Goal: Information Seeking & Learning: Learn about a topic

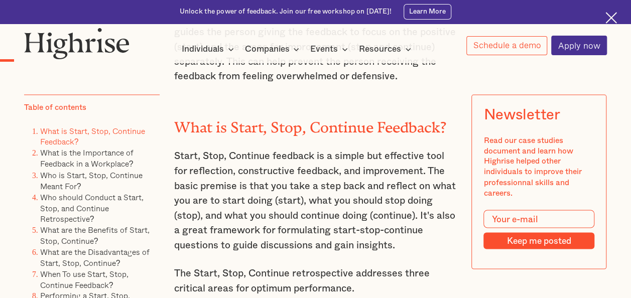
scroll to position [738, 0]
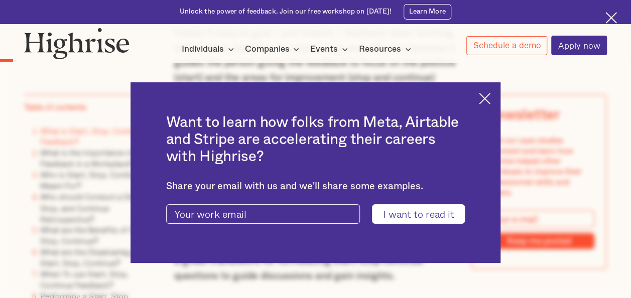
click at [484, 99] on div "Want to learn how folks from Meta, Airtable and Stripe are accelerating their c…" at bounding box center [316, 172] width 370 height 181
click at [490, 95] on img at bounding box center [485, 99] width 12 height 12
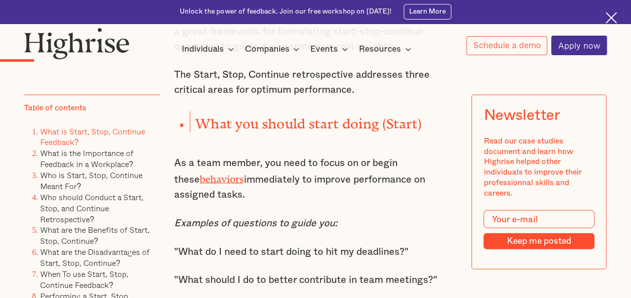
scroll to position [972, 0]
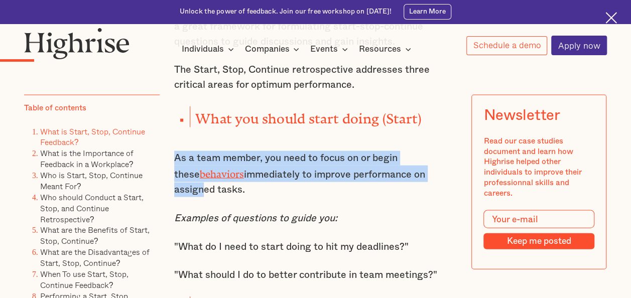
drag, startPoint x: 172, startPoint y: 161, endPoint x: 426, endPoint y: 176, distance: 254.5
click at [426, 176] on p "As a team member, you need to focus on or begin these behaviors immediately to …" at bounding box center [315, 174] width 283 height 46
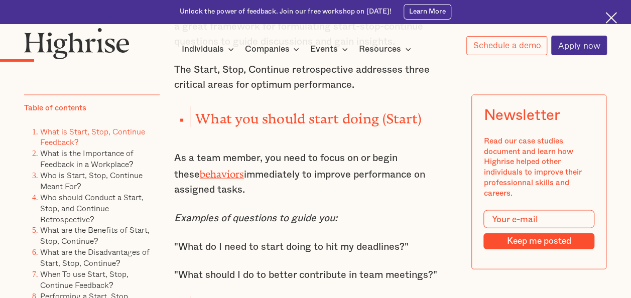
drag, startPoint x: 426, startPoint y: 176, endPoint x: 366, endPoint y: 222, distance: 75.2
click at [366, 222] on p "Examples of questions to guide you:" at bounding box center [315, 218] width 283 height 15
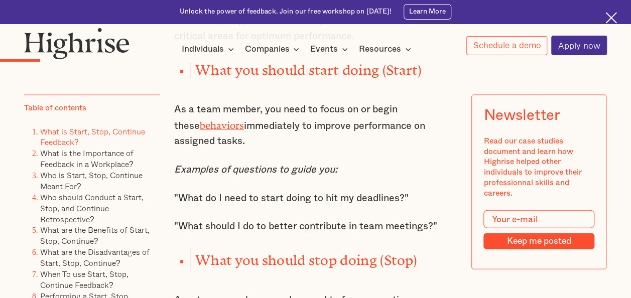
scroll to position [1039, 0]
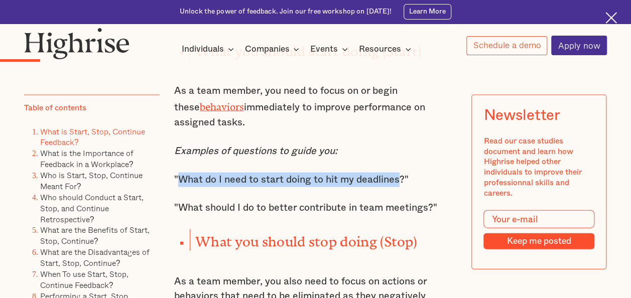
drag, startPoint x: 176, startPoint y: 187, endPoint x: 399, endPoint y: 189, distance: 222.9
click at [399, 187] on p ""What do I need to start doing to hit my deadlines?"" at bounding box center [315, 180] width 283 height 15
copy p "What do I need to start doing to hit my deadlines"
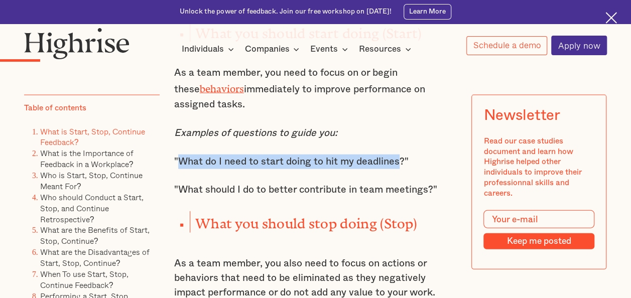
scroll to position [1072, 0]
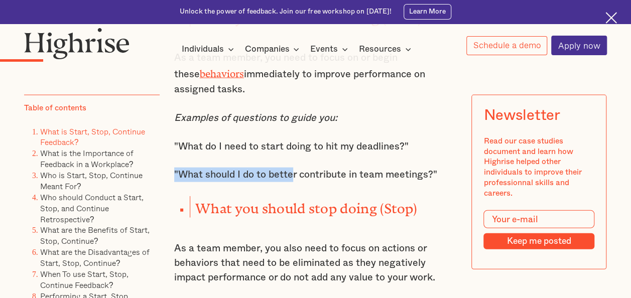
drag, startPoint x: 173, startPoint y: 186, endPoint x: 292, endPoint y: 185, distance: 119.5
click at [292, 182] on p ""What should I do to better contribute in team meetings?"" at bounding box center [315, 175] width 283 height 15
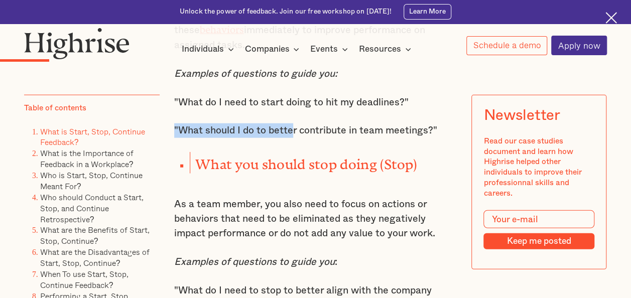
scroll to position [1140, 0]
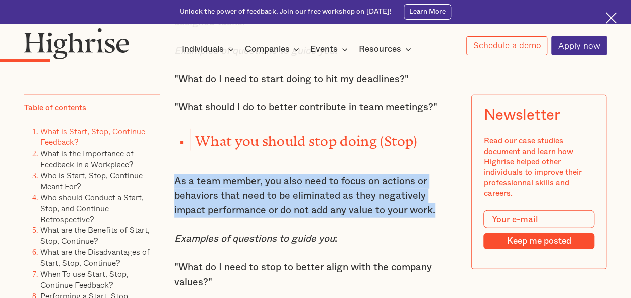
drag, startPoint x: 167, startPoint y: 192, endPoint x: 416, endPoint y: 215, distance: 250.1
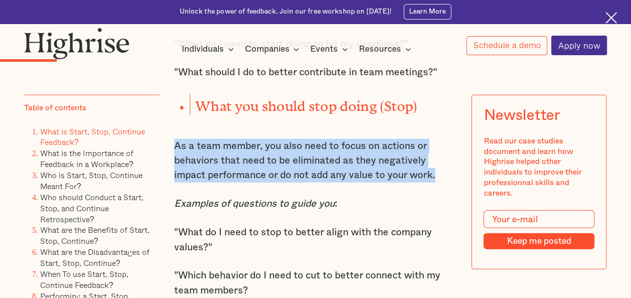
scroll to position [1240, 0]
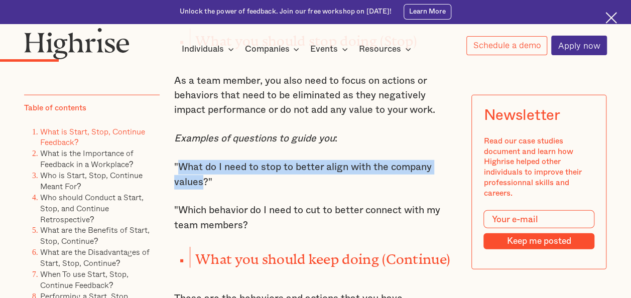
drag, startPoint x: 175, startPoint y: 176, endPoint x: 200, endPoint y: 193, distance: 29.9
click at [200, 190] on p ""What do I need to stop to better align with the company values?"" at bounding box center [315, 175] width 283 height 30
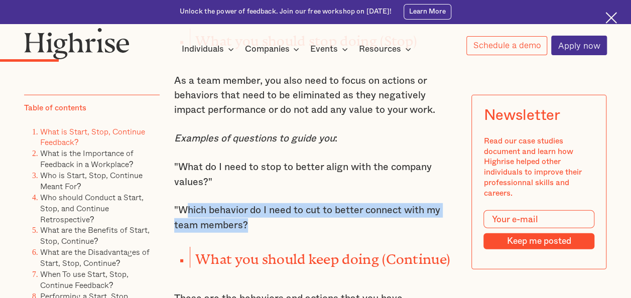
drag, startPoint x: 200, startPoint y: 193, endPoint x: 264, endPoint y: 232, distance: 74.8
click at [264, 232] on p ""Which behavior do I need to cut to better connect with my team members?" at bounding box center [315, 218] width 283 height 30
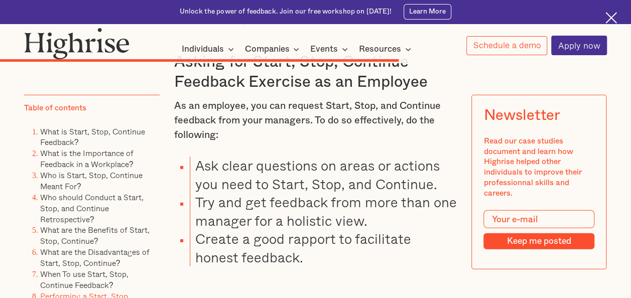
scroll to position [5156, 0]
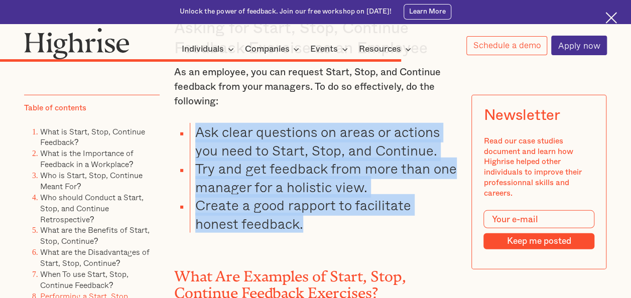
drag, startPoint x: 195, startPoint y: 160, endPoint x: 304, endPoint y: 254, distance: 144.2
click at [304, 233] on ul "Ask clear questions on areas or actions you need to Start, Stop, and Continue. …" at bounding box center [309, 178] width 295 height 110
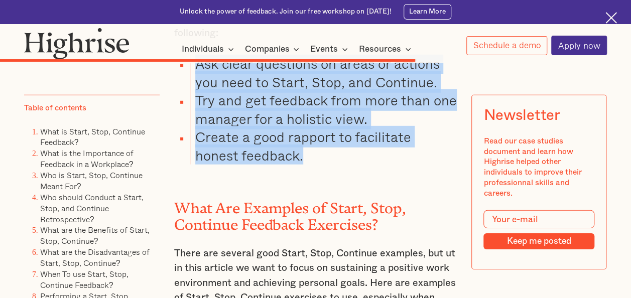
scroll to position [5356, 0]
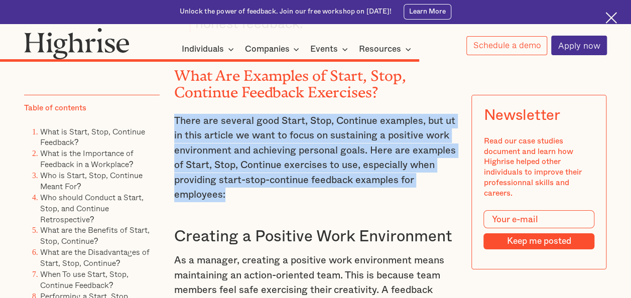
drag, startPoint x: 174, startPoint y: 149, endPoint x: 256, endPoint y: 223, distance: 110.9
click at [256, 202] on p "There are several good Start, Stop, Continue examples, but ut in this article w…" at bounding box center [315, 158] width 283 height 88
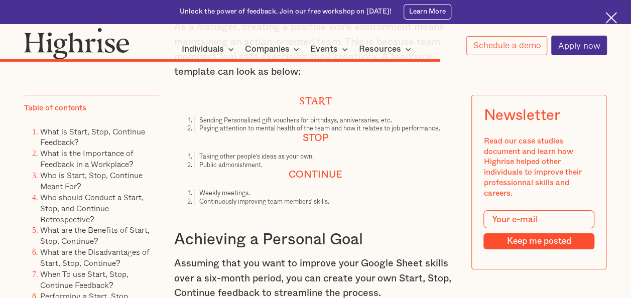
scroll to position [5590, 0]
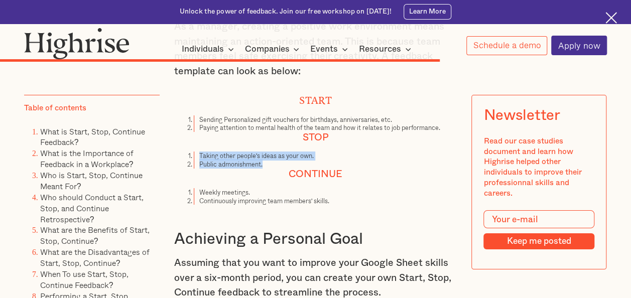
drag, startPoint x: 195, startPoint y: 187, endPoint x: 273, endPoint y: 197, distance: 78.0
click at [273, 168] on ol "Taking other people's ideas as your own. Public admonishment." at bounding box center [315, 160] width 283 height 17
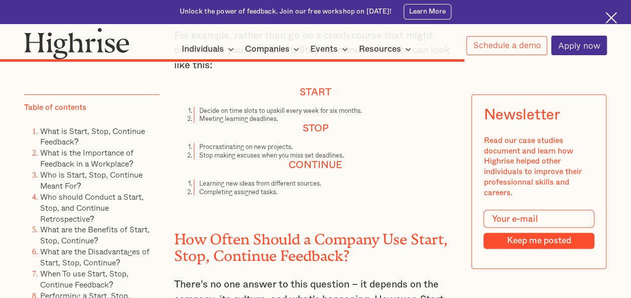
scroll to position [5891, 0]
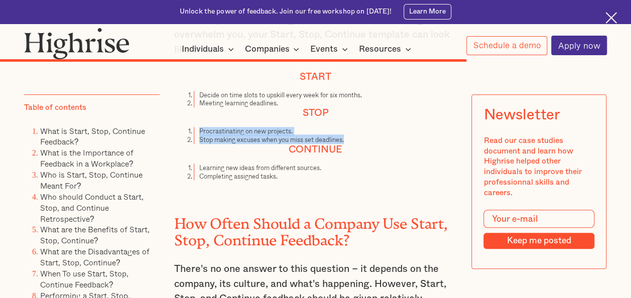
drag, startPoint x: 197, startPoint y: 167, endPoint x: 353, endPoint y: 175, distance: 155.9
click at [353, 144] on ol "Procrastinating on new projects. Stop making excuses when you miss set deadline…" at bounding box center [315, 135] width 283 height 17
drag, startPoint x: 353, startPoint y: 175, endPoint x: 324, endPoint y: 175, distance: 28.6
click at [324, 144] on li "Stop making excuses when you miss set deadlines." at bounding box center [325, 140] width 263 height 9
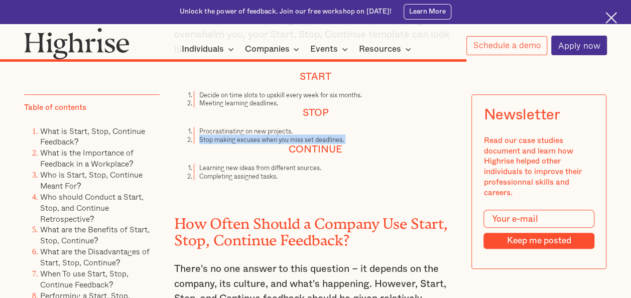
click at [324, 144] on li "Stop making excuses when you miss set deadlines." at bounding box center [325, 140] width 263 height 9
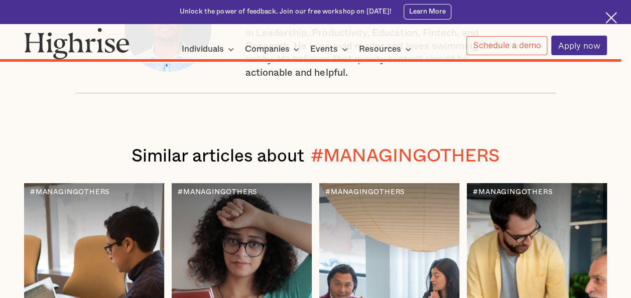
scroll to position [7699, 0]
